Goal: Task Accomplishment & Management: Manage account settings

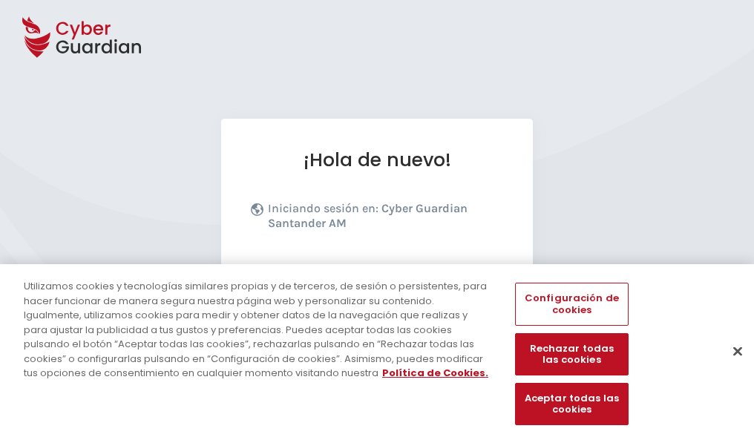
scroll to position [182, 0]
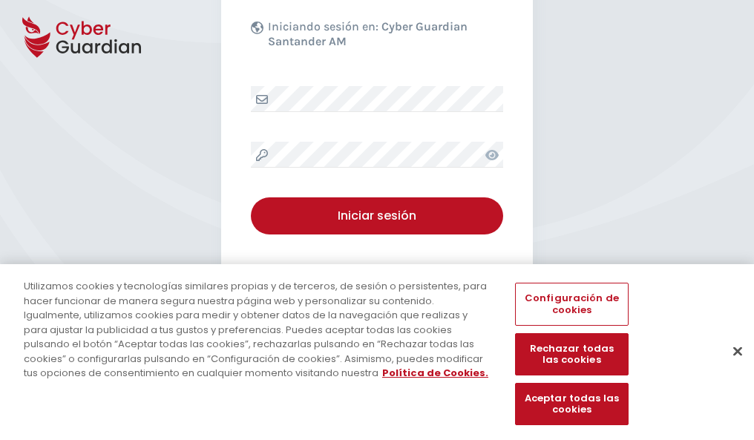
click at [730, 366] on button "Cerrar" at bounding box center [737, 351] width 33 height 33
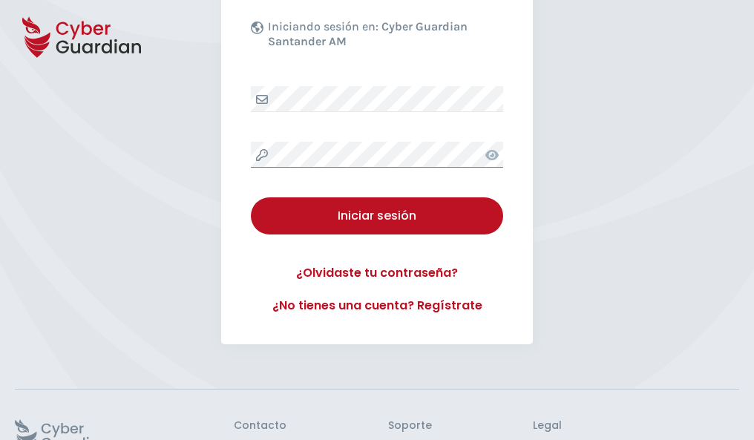
scroll to position [289, 0]
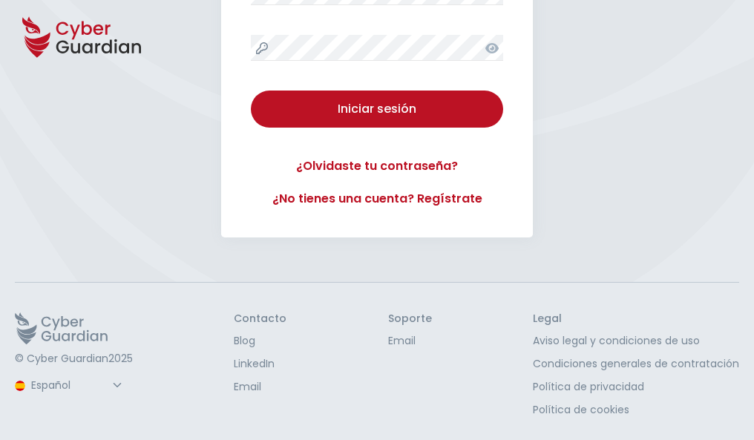
click at [251, 91] on button "Iniciar sesión" at bounding box center [377, 109] width 252 height 37
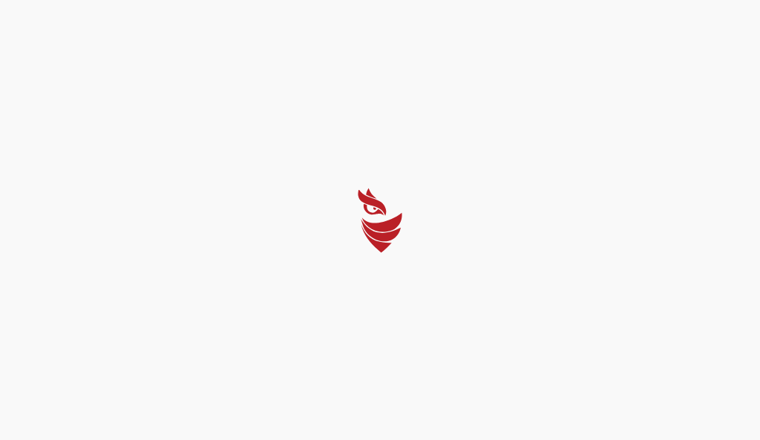
select select "Português (BR)"
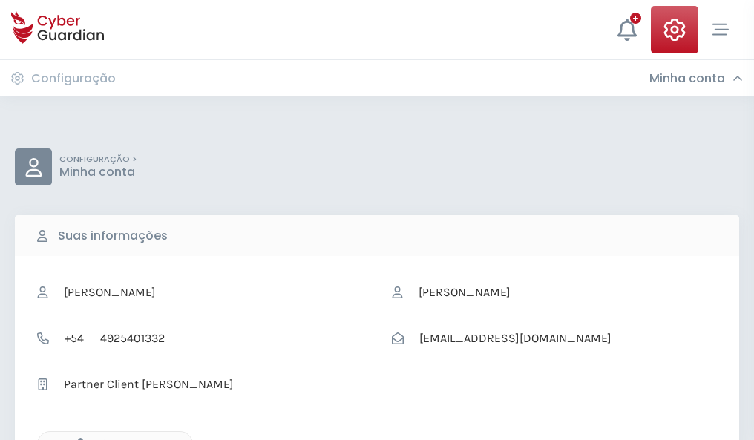
click at [76, 438] on icon "button" at bounding box center [76, 444] width 13 height 13
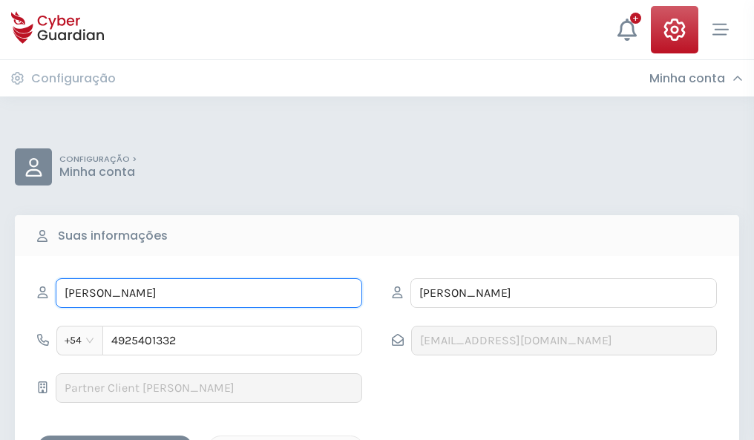
click at [208, 293] on input "MARÍA CRISTINA" at bounding box center [209, 293] width 306 height 30
type input "M"
type input "Cecilio"
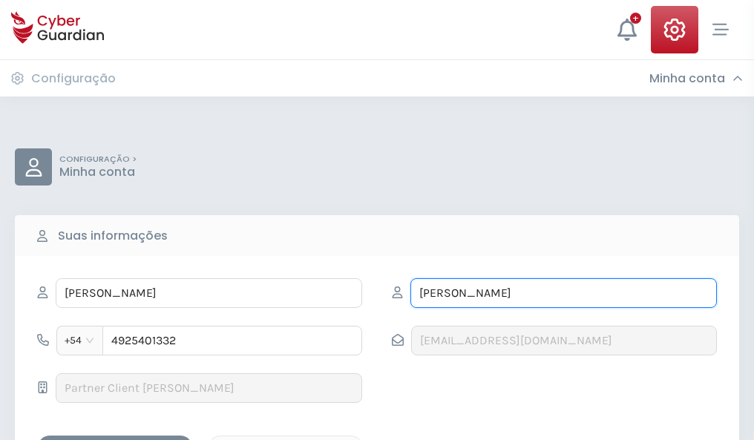
click at [563, 293] on input "SANDOVAL" at bounding box center [563, 293] width 306 height 30
type input "S"
type input "Teruel"
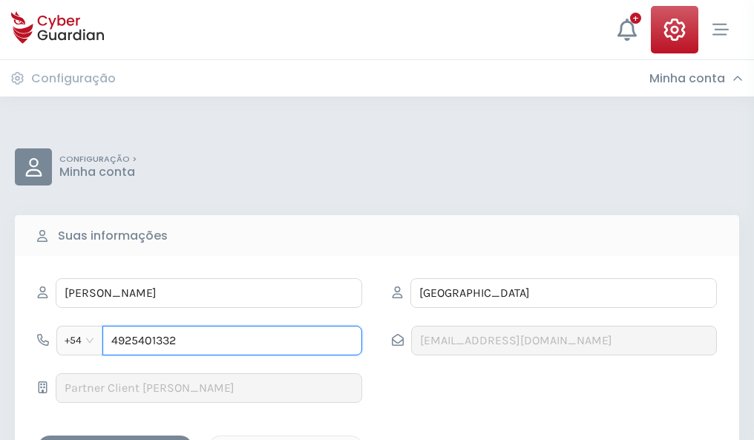
click at [232, 341] on input "4925401332" at bounding box center [232, 341] width 260 height 30
type input "4"
type input "4946700436"
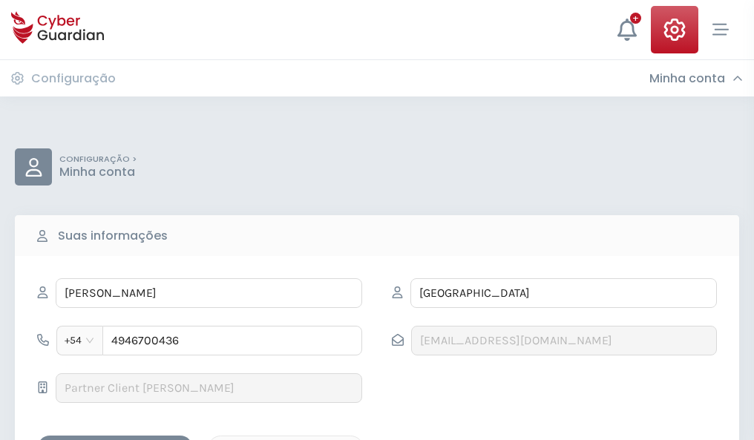
click at [115, 439] on div "Salvar alterações" at bounding box center [115, 448] width 134 height 19
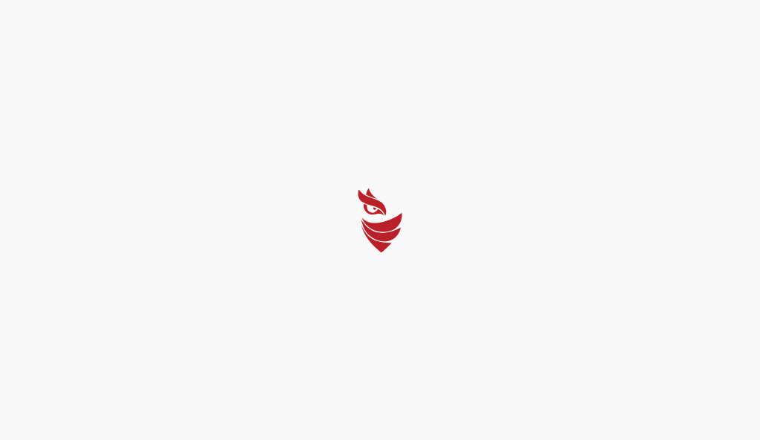
select select "Português (BR)"
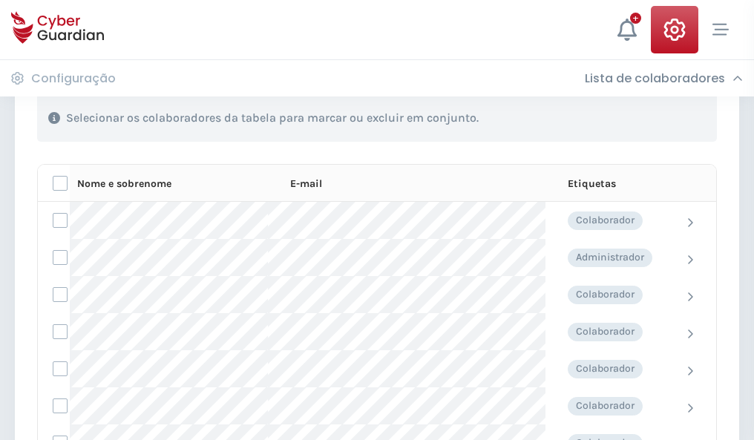
scroll to position [635, 0]
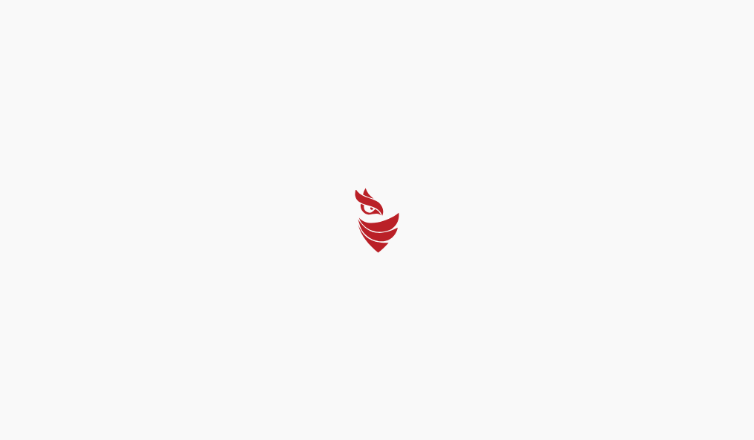
select select "Português (BR)"
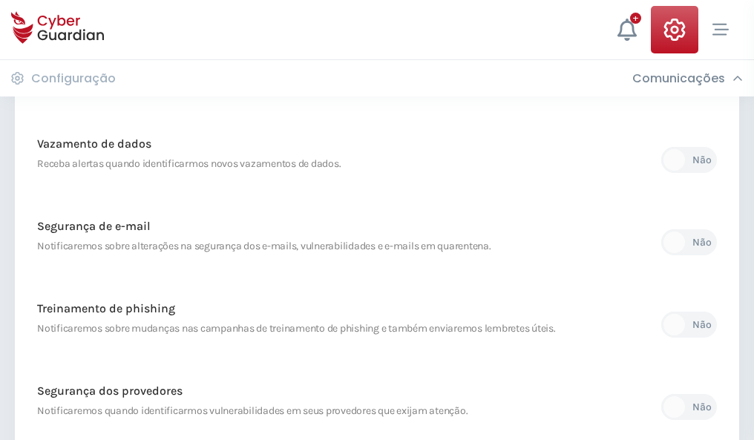
scroll to position [781, 0]
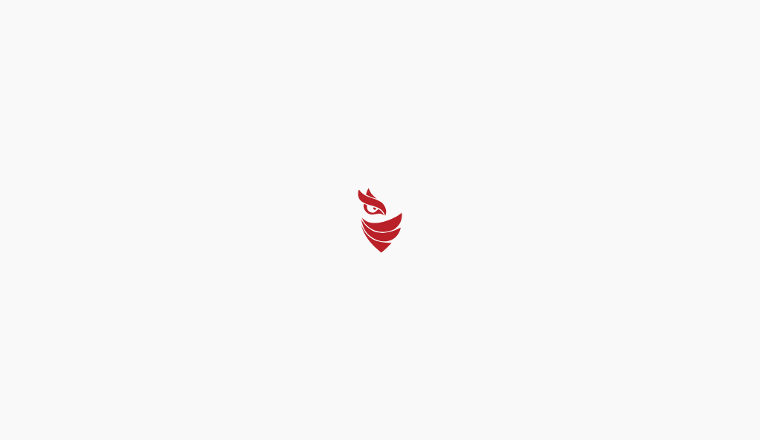
select select "Português (BR)"
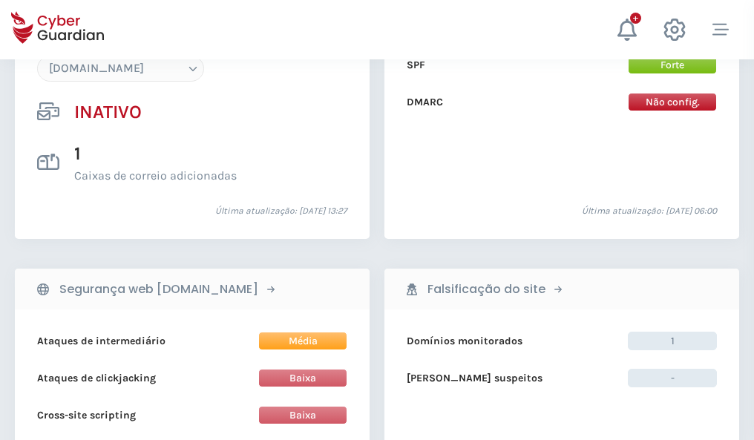
scroll to position [1396, 0]
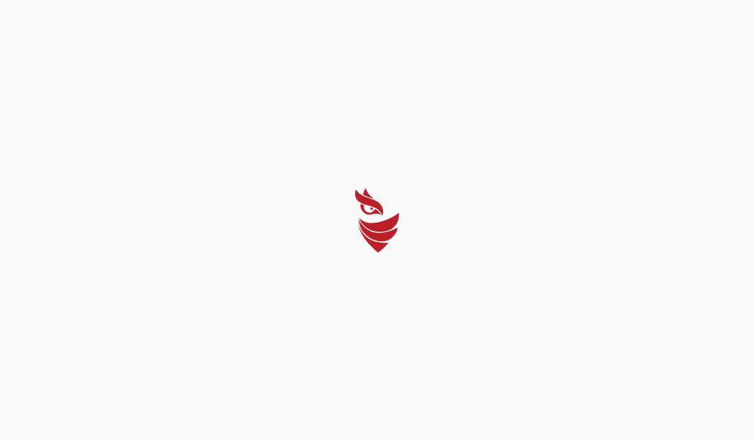
select select "Português (BR)"
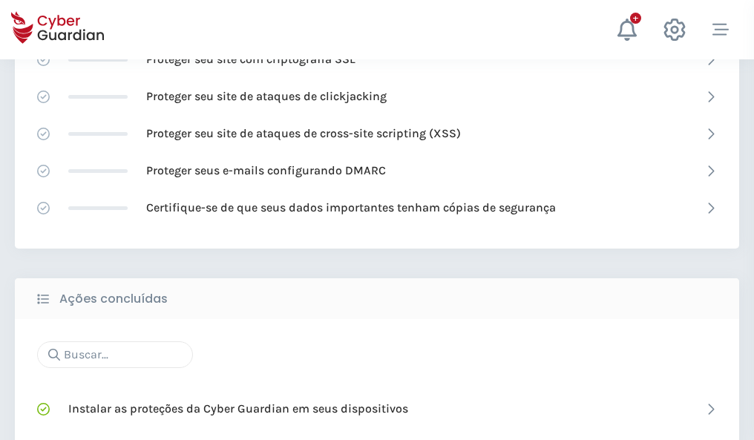
scroll to position [988, 0]
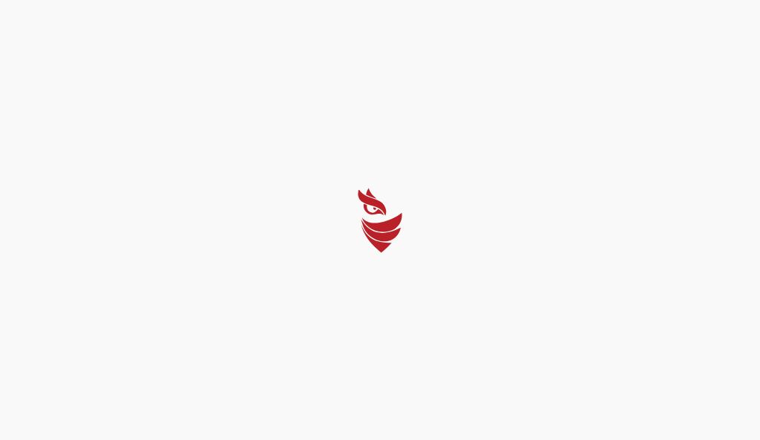
select select "Português (BR)"
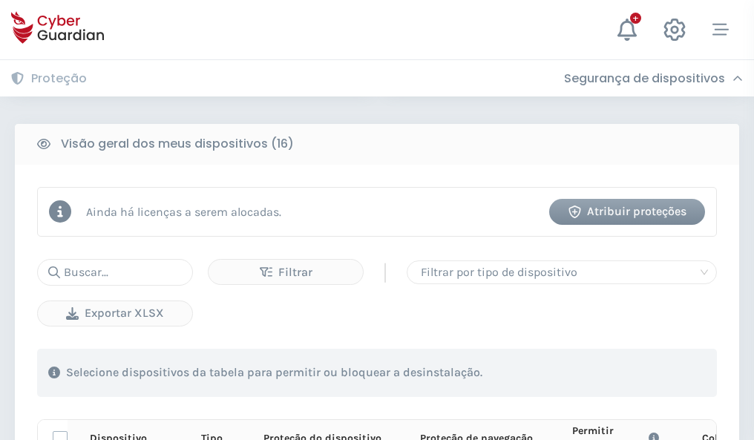
scroll to position [1311, 0]
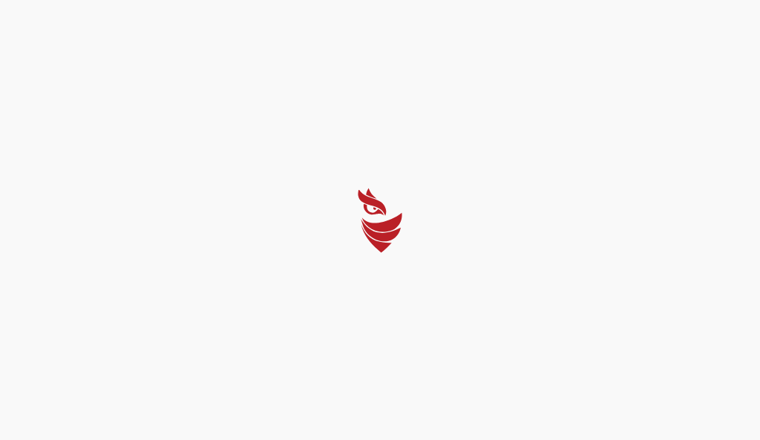
select select "Português (BR)"
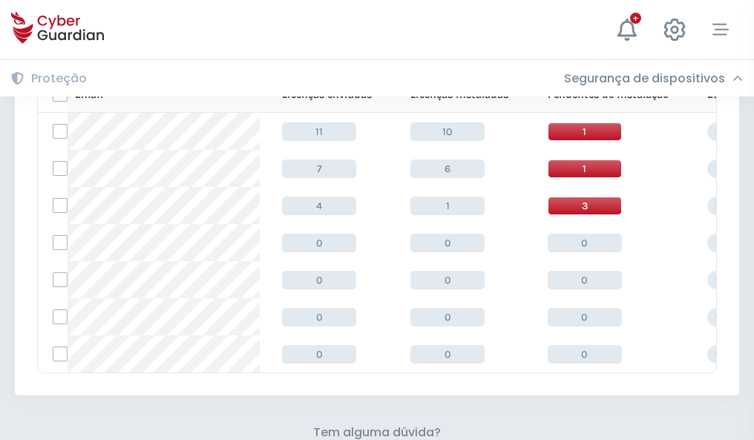
scroll to position [651, 0]
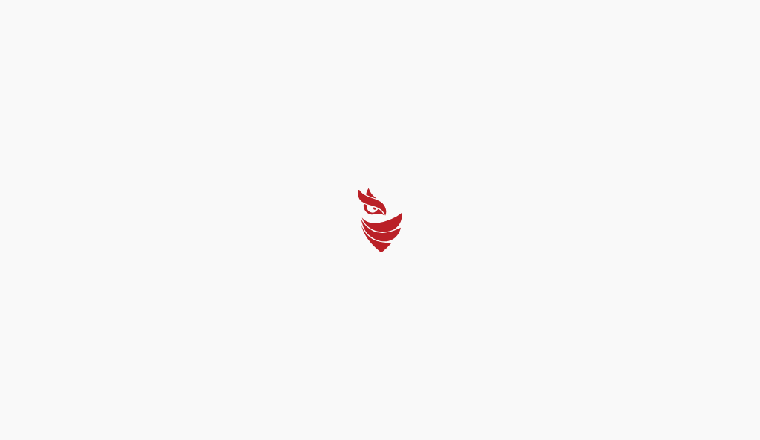
select select "Português (BR)"
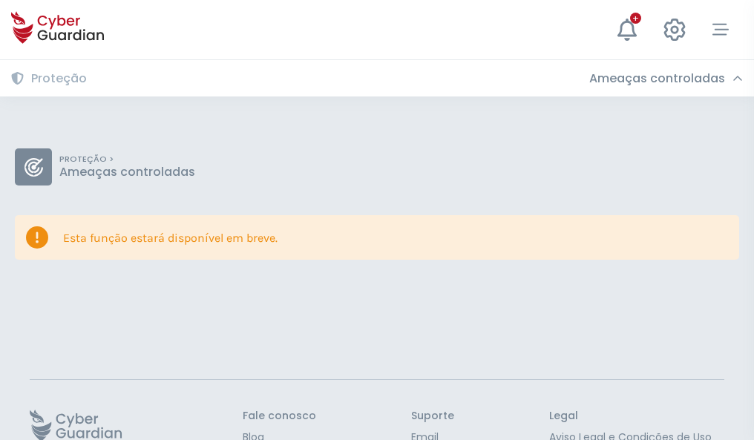
scroll to position [96, 0]
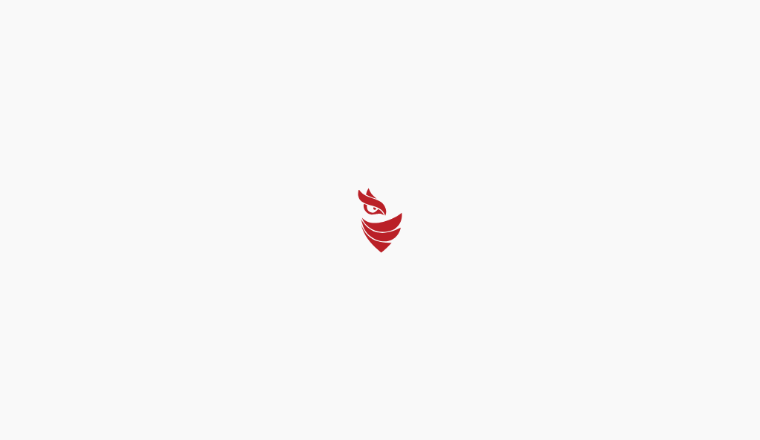
select select "Português (BR)"
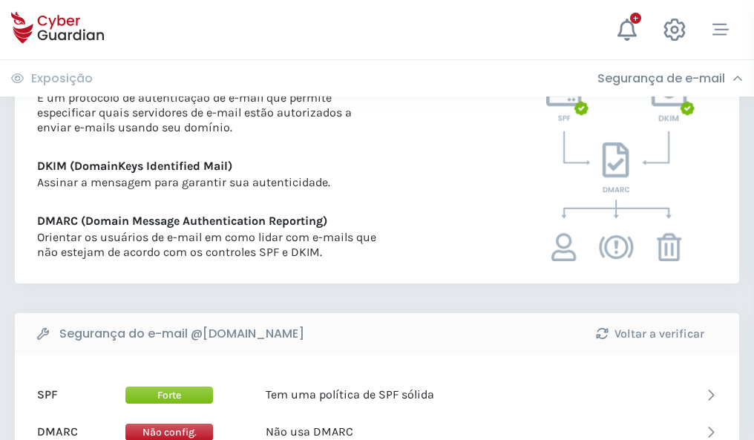
scroll to position [800, 0]
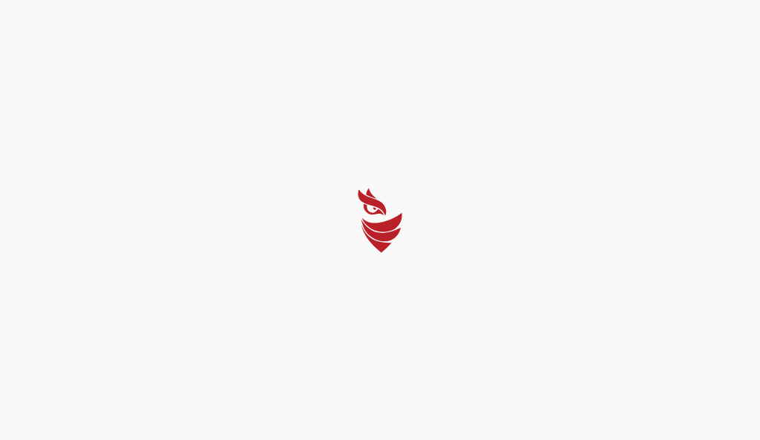
select select "Português (BR)"
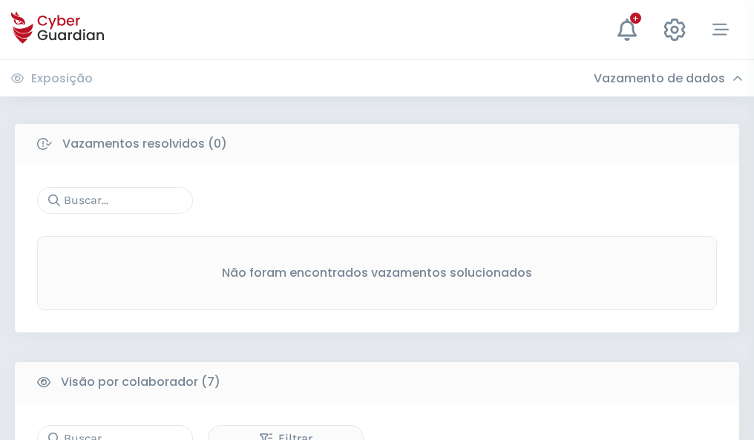
scroll to position [1227, 0]
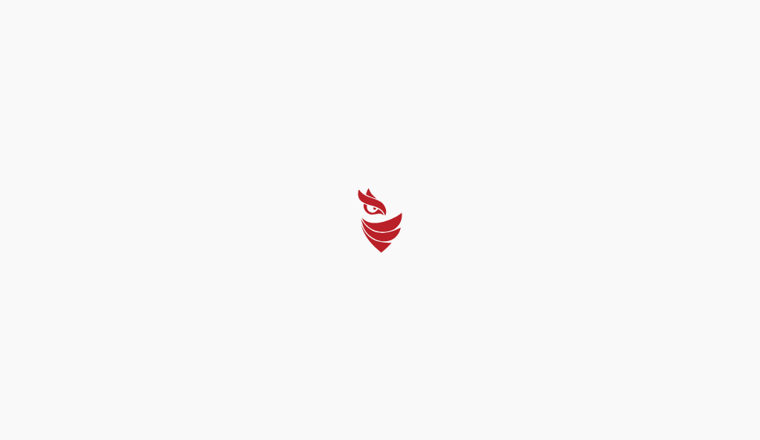
select select "Português (BR)"
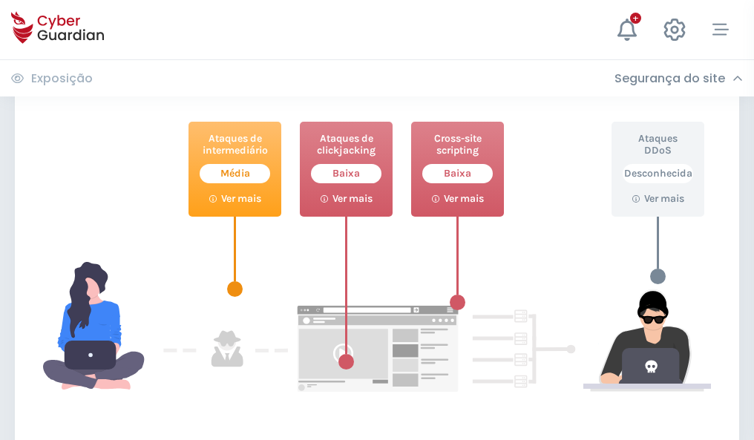
scroll to position [808, 0]
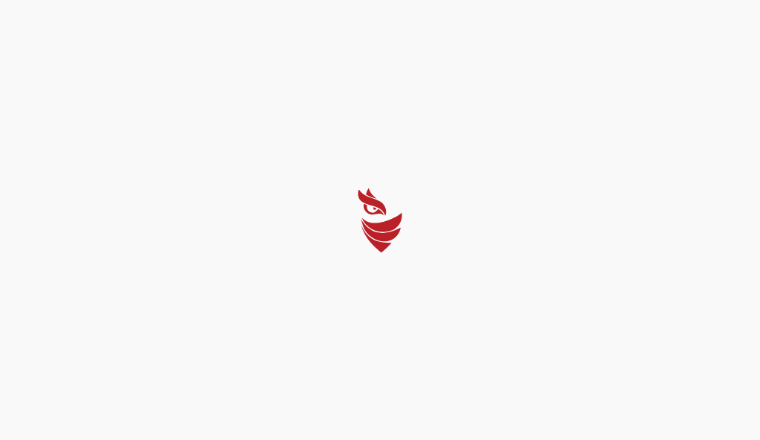
select select "Português (BR)"
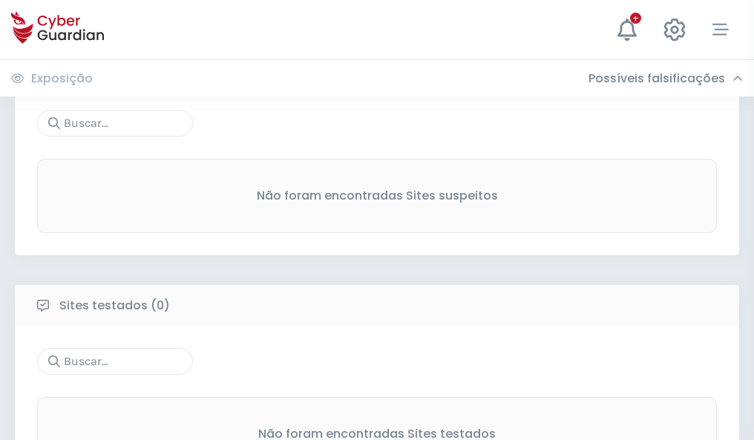
scroll to position [776, 0]
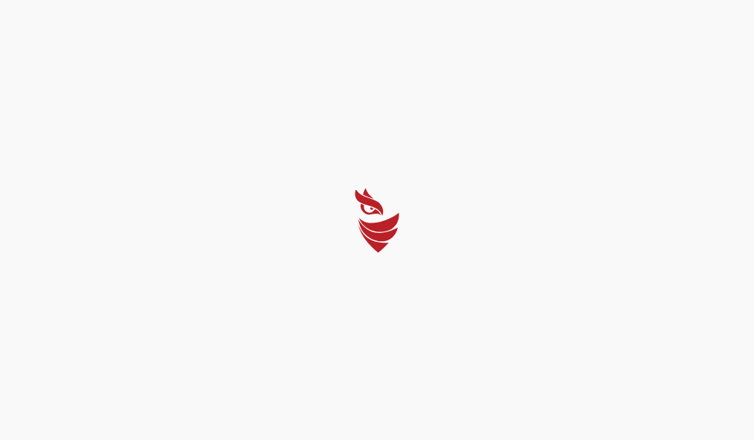
select select "Português (BR)"
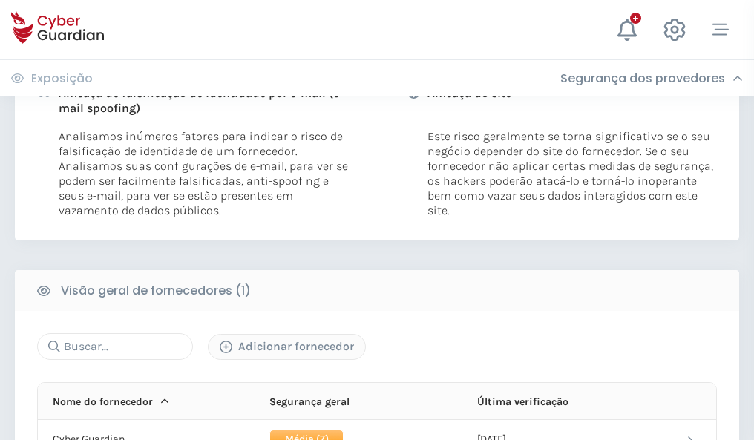
scroll to position [756, 0]
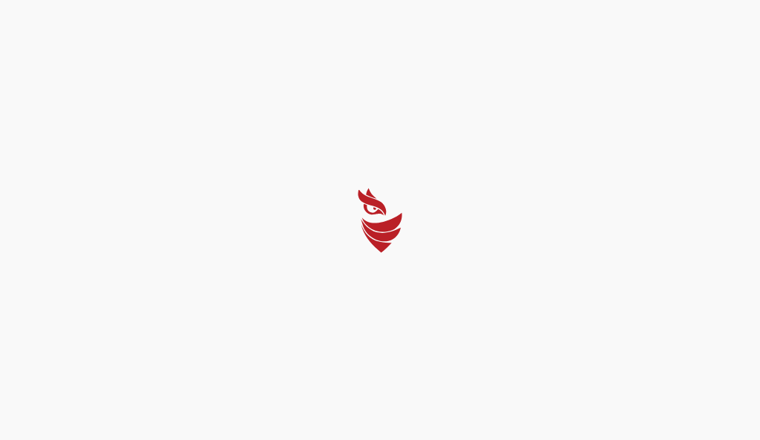
select select "Português (BR)"
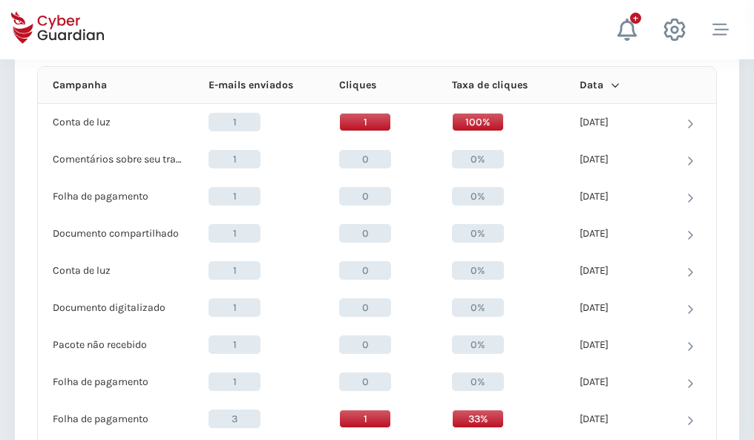
scroll to position [1330, 0]
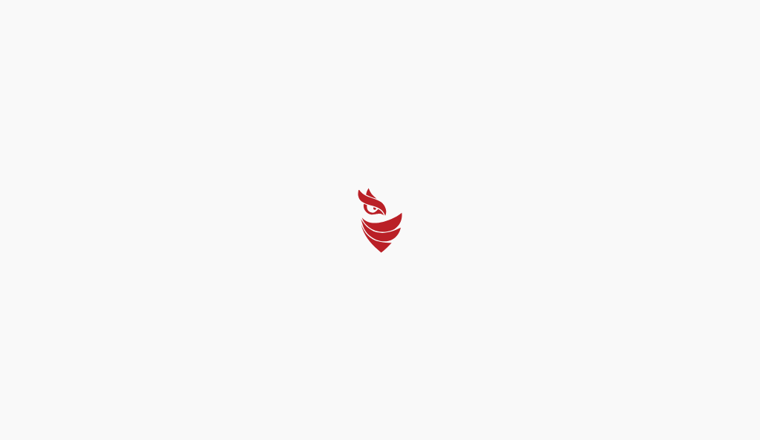
select select "Português (BR)"
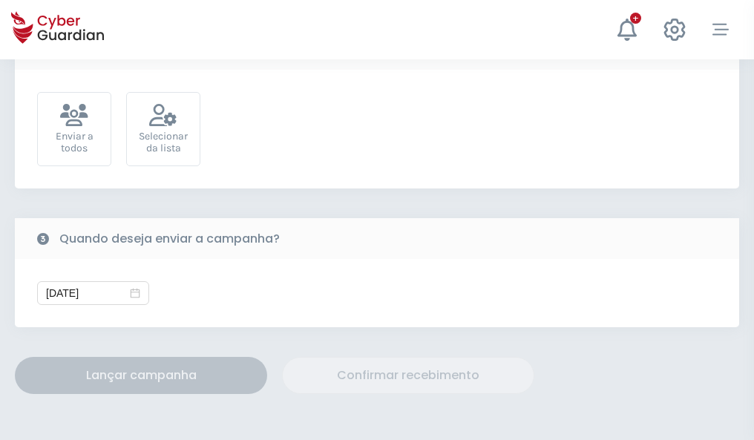
scroll to position [543, 0]
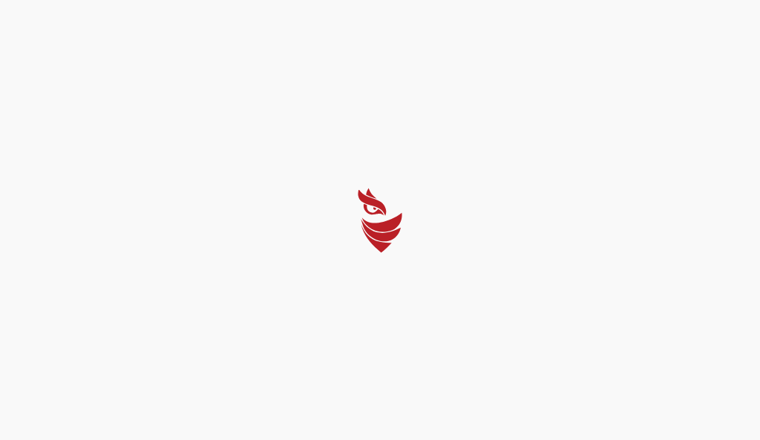
select select "Português (BR)"
